Goal: Information Seeking & Learning: Learn about a topic

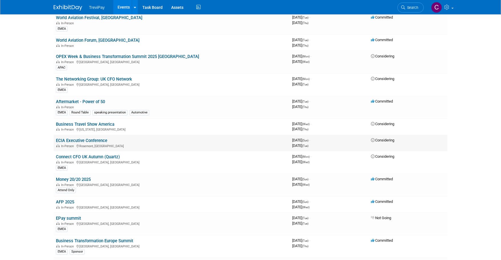
scroll to position [314, 0]
click at [71, 200] on link "AFP 2025" at bounding box center [65, 201] width 18 height 5
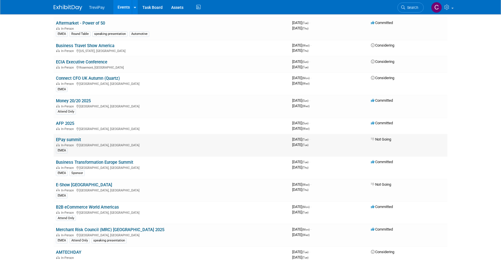
scroll to position [399, 0]
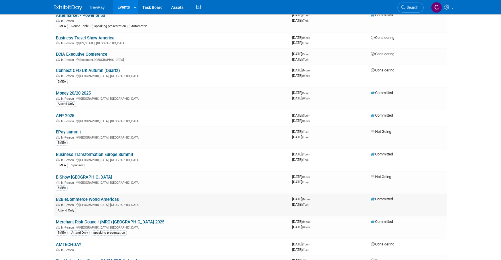
click at [102, 197] on link "B2B eCommerce World Americas" at bounding box center [87, 199] width 63 height 5
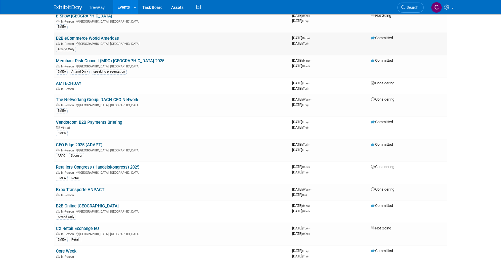
scroll to position [571, 0]
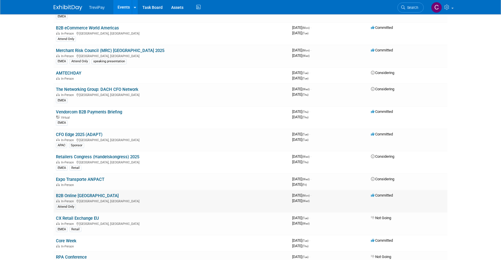
click at [84, 194] on link "B2B Online [GEOGRAPHIC_DATA]" at bounding box center [87, 195] width 63 height 5
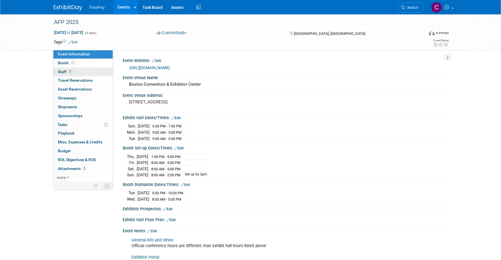
click at [82, 69] on link "3 Staff 3" at bounding box center [82, 72] width 59 height 9
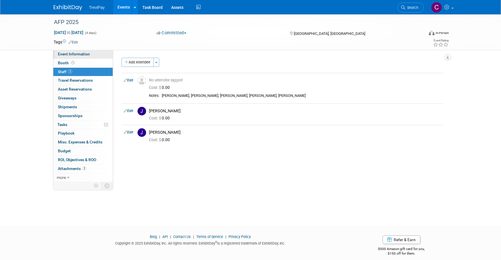
click at [92, 54] on link "Event Information" at bounding box center [82, 54] width 59 height 9
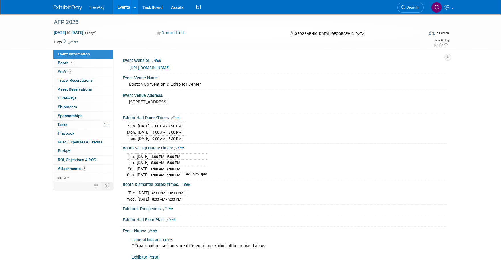
click at [167, 66] on link "https://conference.afponline.org/" at bounding box center [150, 67] width 40 height 5
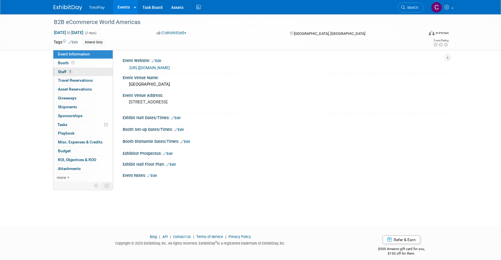
click at [96, 70] on link "3 Staff 3" at bounding box center [82, 72] width 59 height 9
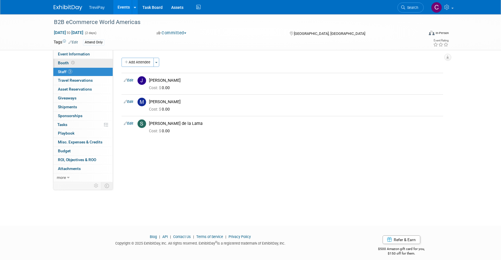
click at [91, 60] on link "Booth" at bounding box center [82, 63] width 59 height 9
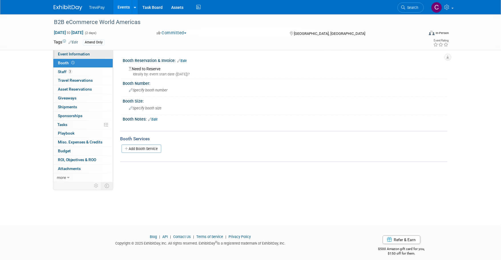
click at [96, 56] on link "Event Information" at bounding box center [82, 54] width 59 height 9
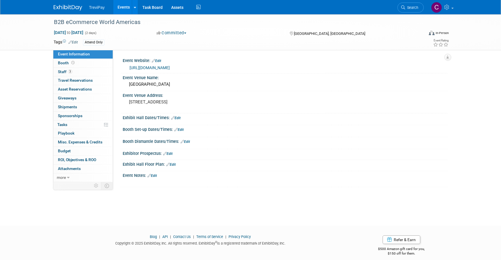
click at [170, 68] on link "https://b2becommerceworld.org/americas/" at bounding box center [150, 67] width 40 height 5
click at [94, 69] on link "2 Staff 2" at bounding box center [82, 72] width 59 height 9
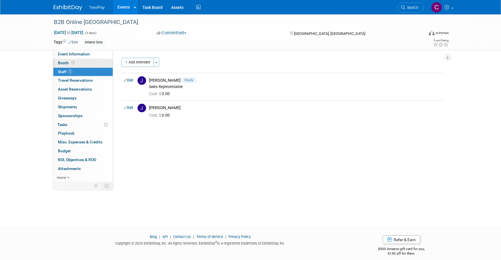
click at [93, 64] on link "Booth" at bounding box center [82, 63] width 59 height 9
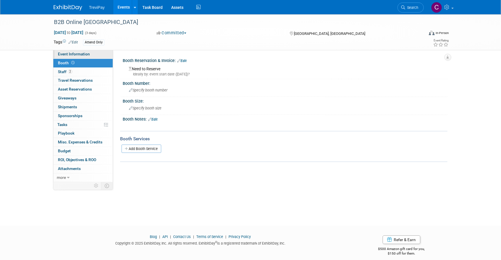
click at [81, 53] on span "Event Information" at bounding box center [74, 54] width 32 height 5
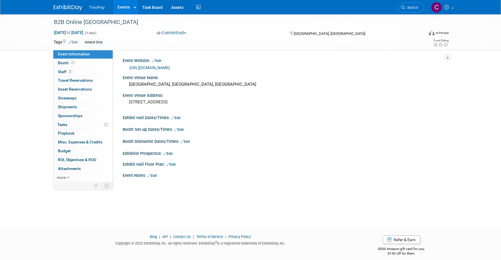
click at [170, 66] on link "https://b2bmarketingeast.wbresearch.com/" at bounding box center [150, 67] width 40 height 5
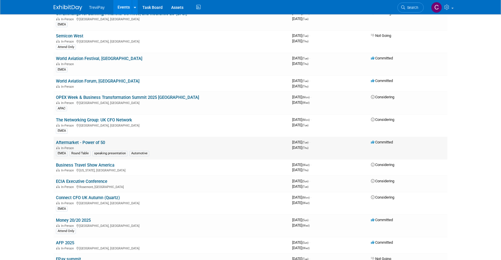
scroll to position [285, 0]
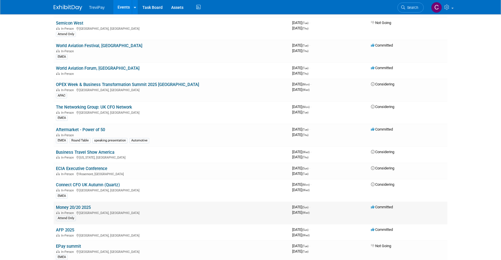
click at [77, 205] on link "Money 20/20 2025" at bounding box center [73, 207] width 35 height 5
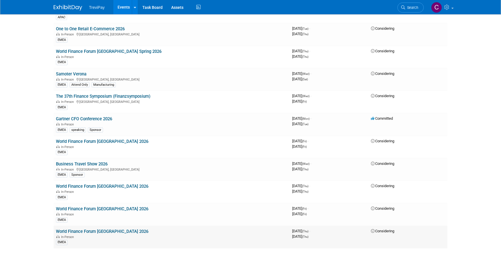
scroll to position [1183, 0]
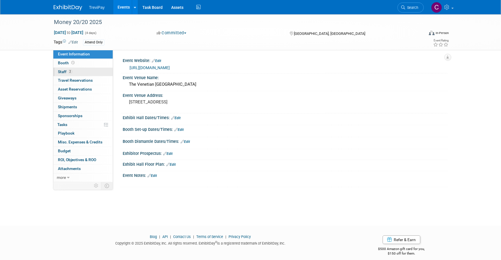
click at [87, 73] on link "2 Staff 2" at bounding box center [82, 72] width 59 height 9
